Goal: Task Accomplishment & Management: Use online tool/utility

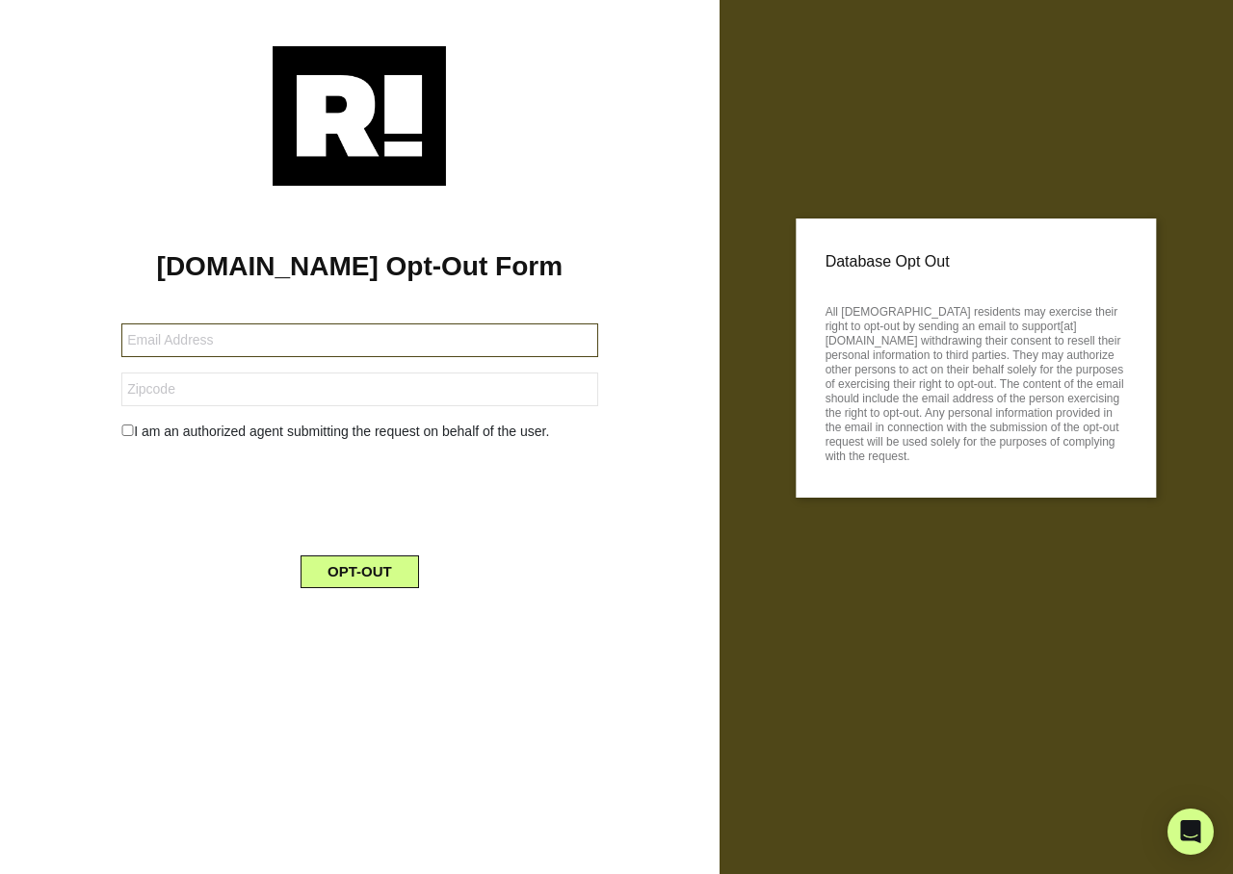
type input "[EMAIL_ADDRESS][DOMAIN_NAME]"
type input "78028"
type input "[EMAIL_ADDRESS][DOMAIN_NAME]"
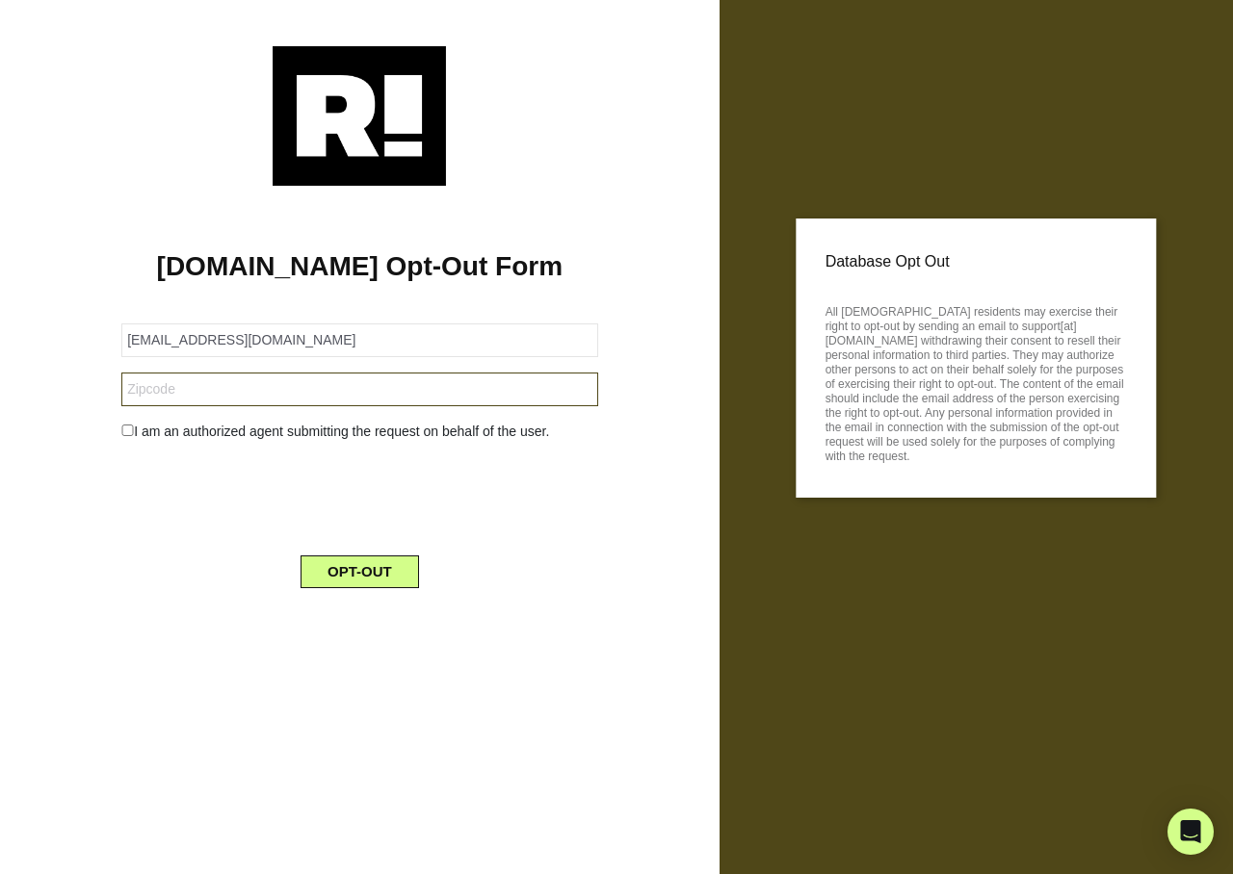
type input "30813"
